Goal: Task Accomplishment & Management: Use online tool/utility

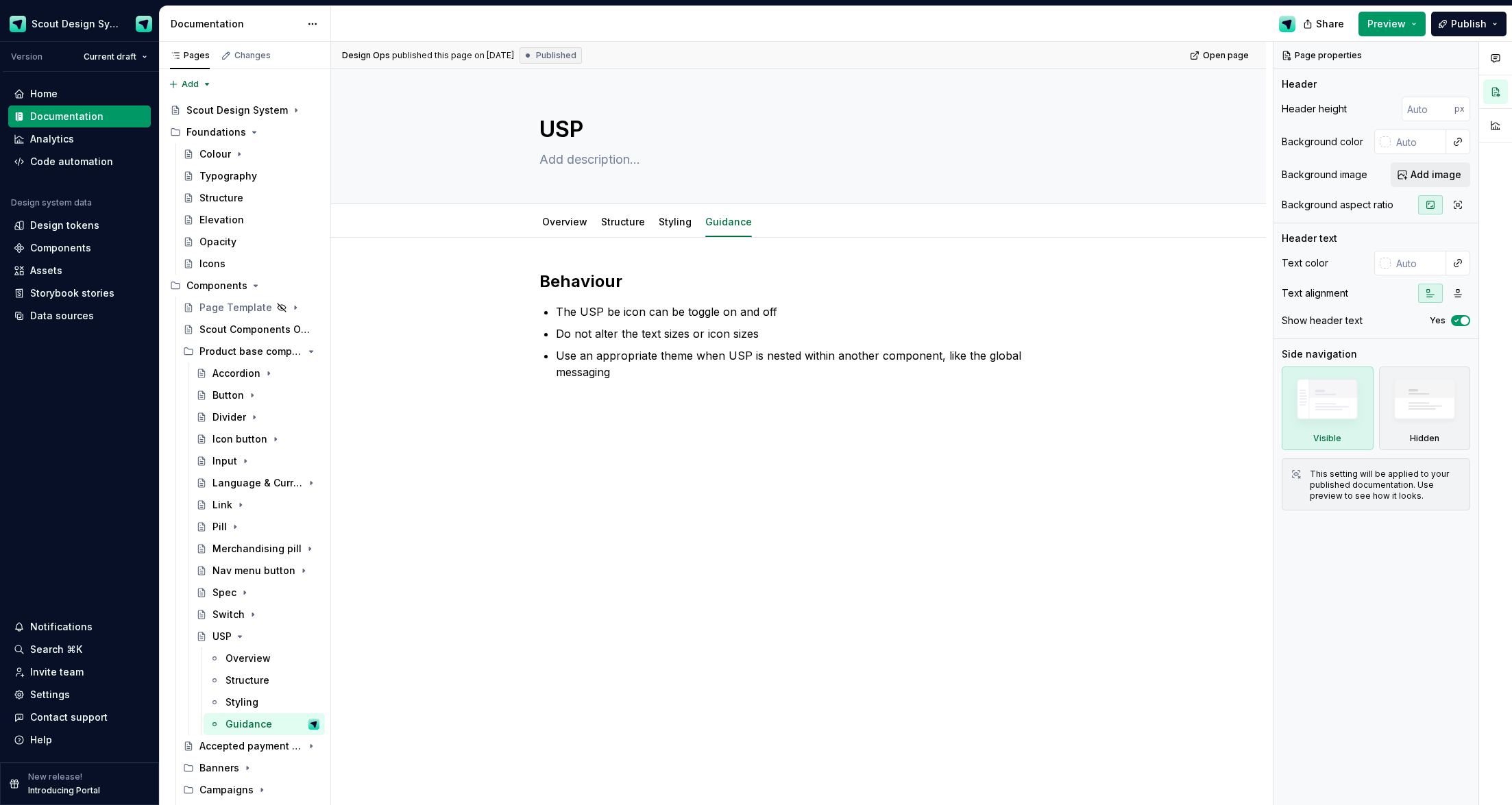
scroll to position [431, 0]
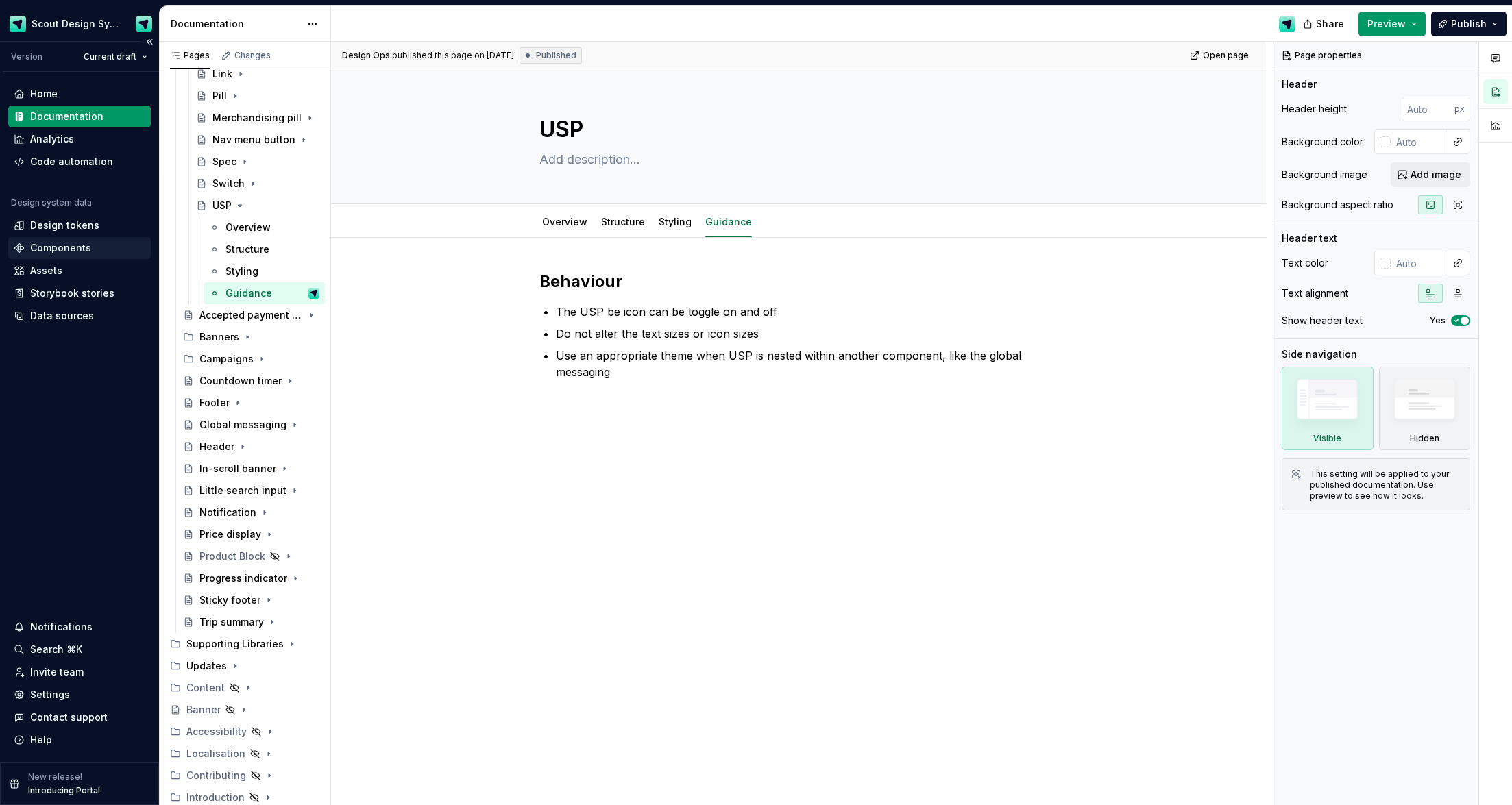
click at [81, 251] on div "Components" at bounding box center [61, 248] width 61 height 13
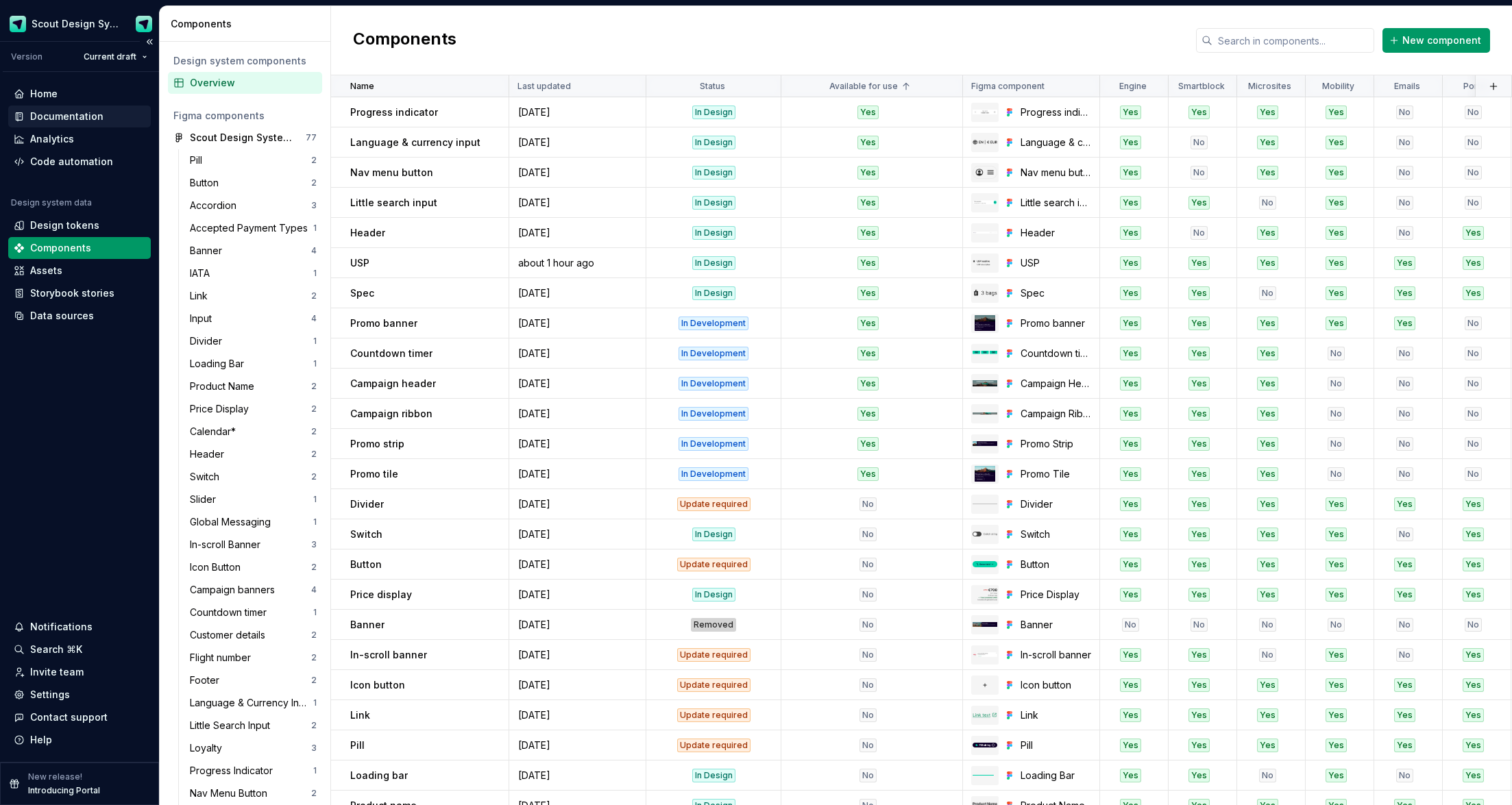
click at [46, 116] on div "Documentation" at bounding box center [67, 116] width 74 height 13
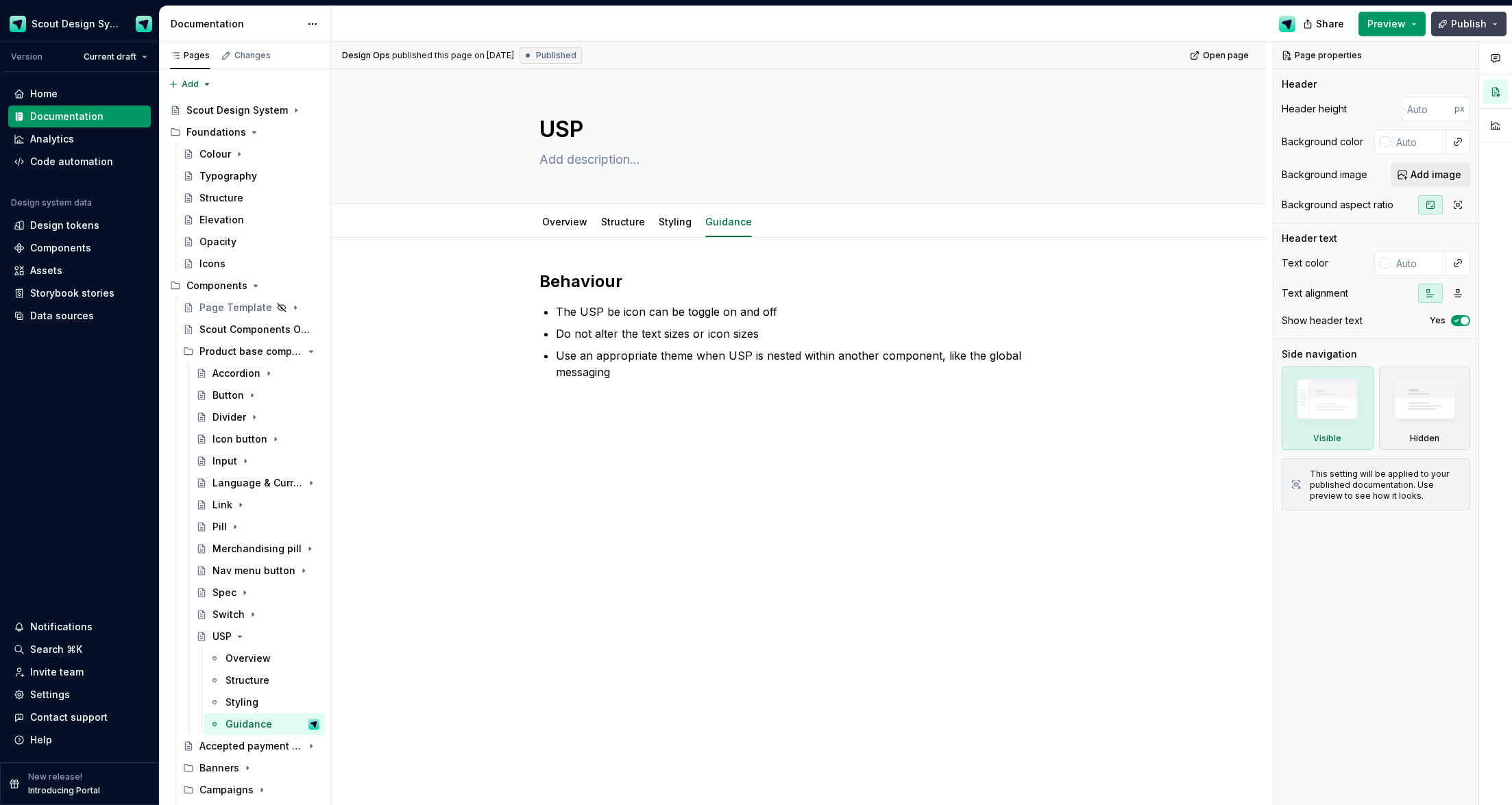
click at [1476, 24] on span "Publish" at bounding box center [1469, 23] width 36 height 13
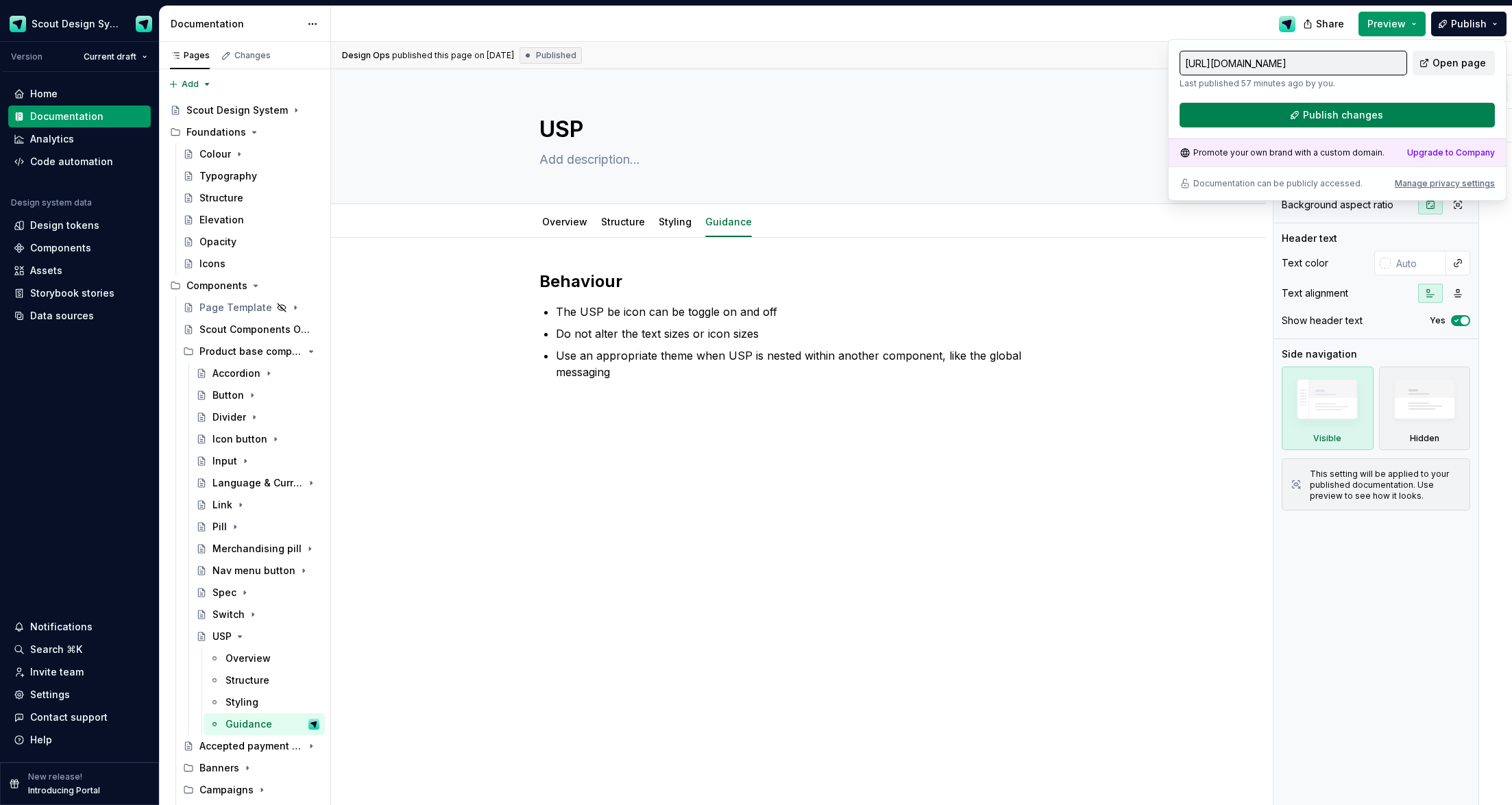
click at [1356, 115] on span "Publish changes" at bounding box center [1342, 115] width 80 height 13
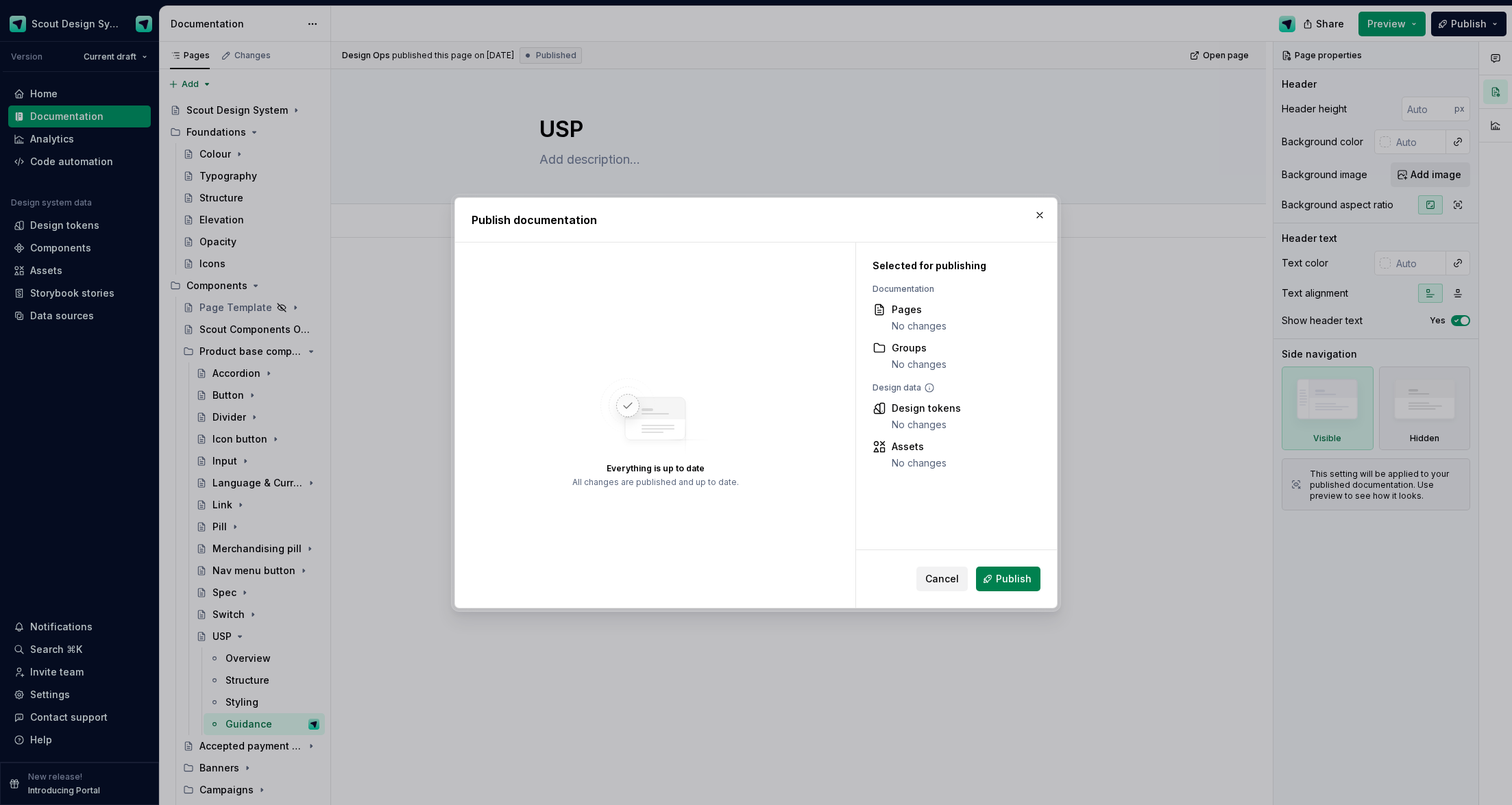
click at [1013, 575] on span "Publish" at bounding box center [1014, 578] width 36 height 13
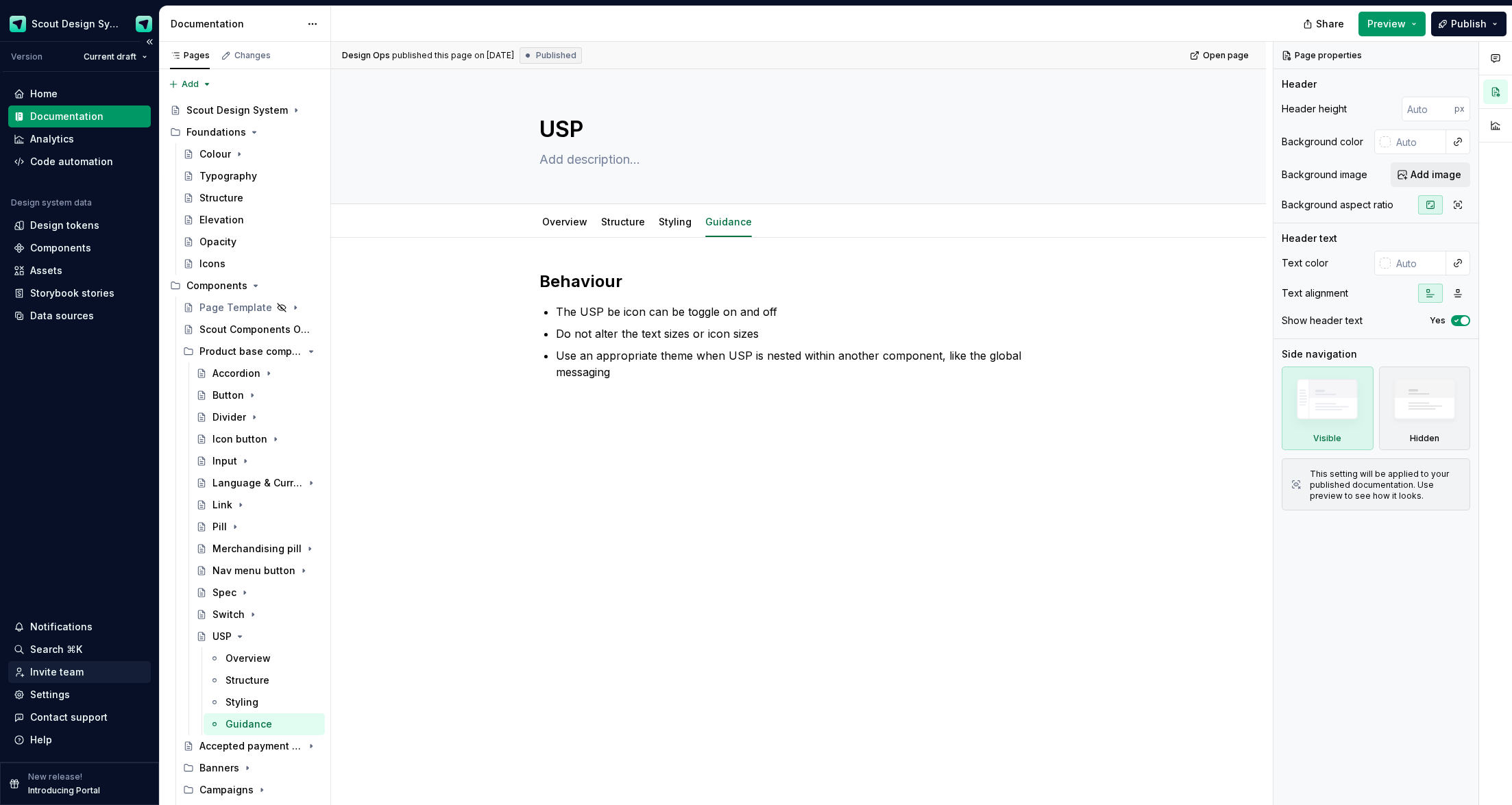
type textarea "*"
